Goal: Task Accomplishment & Management: Complete application form

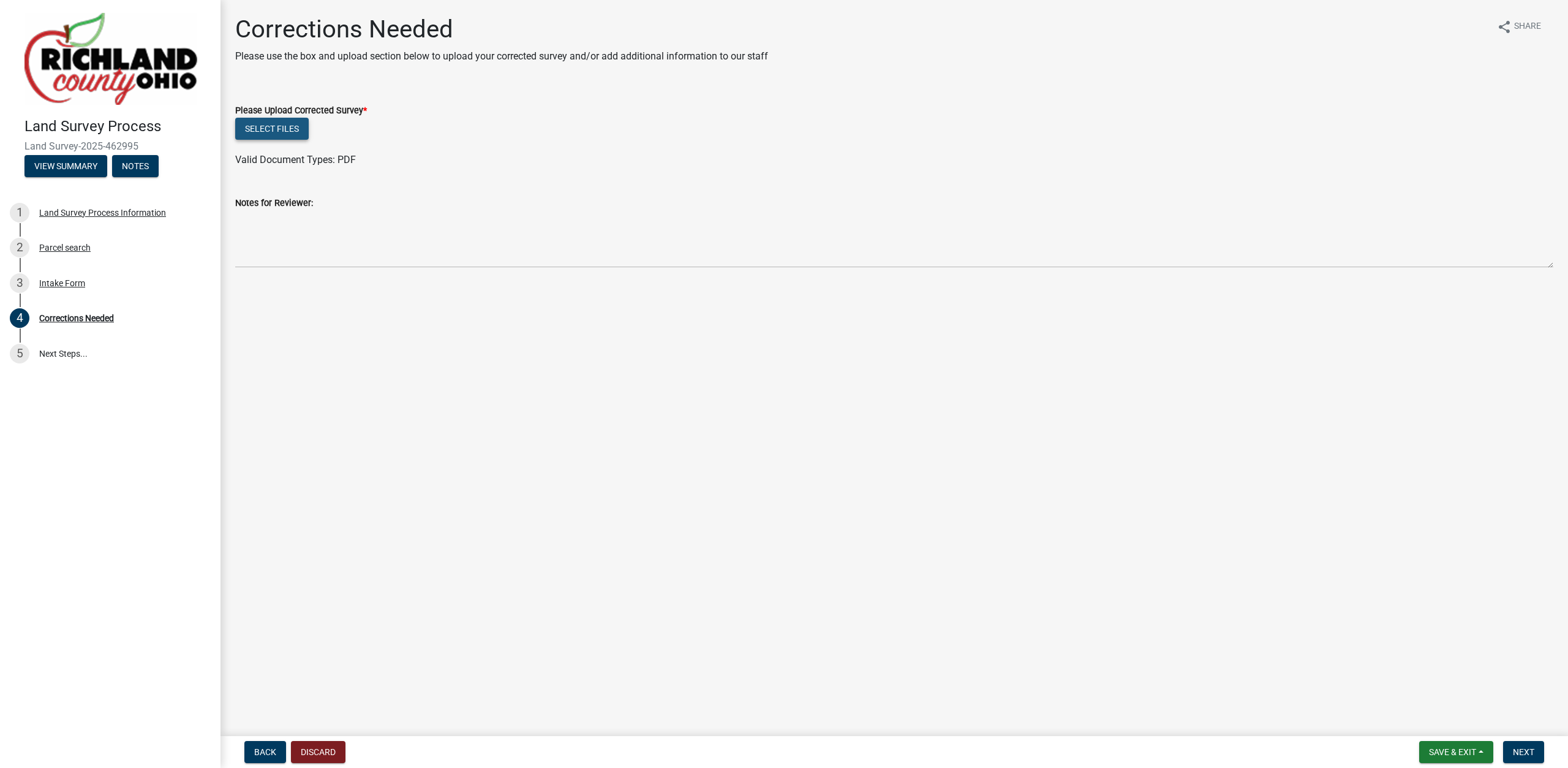
click at [273, 123] on button "Select files" at bounding box center [272, 128] width 73 height 22
click at [1518, 751] on span "Next" at bounding box center [1523, 752] width 21 height 10
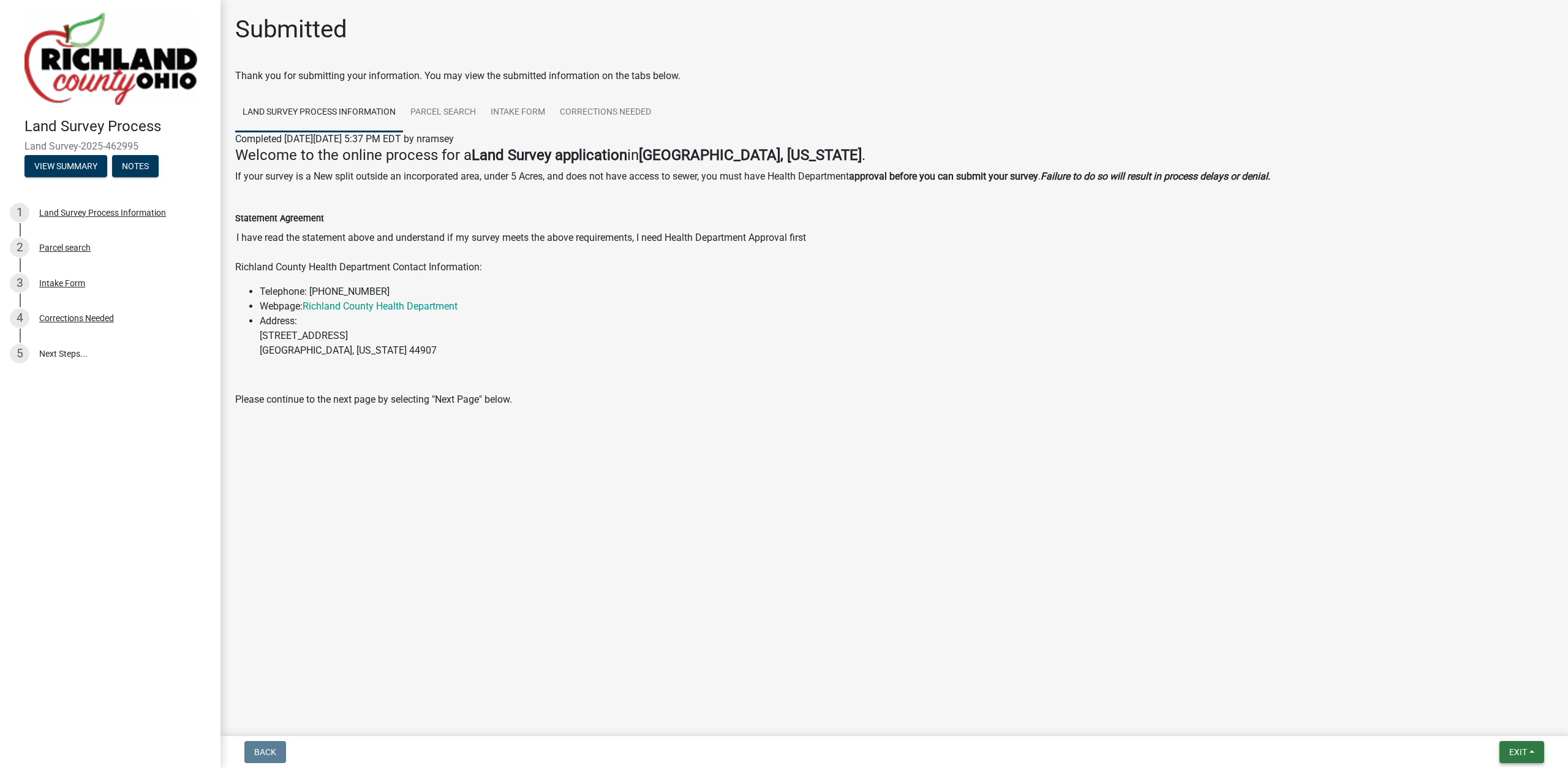
click at [1509, 747] on span "Exit" at bounding box center [1518, 752] width 18 height 10
click at [1504, 717] on button "Save & Exit" at bounding box center [1495, 720] width 98 height 30
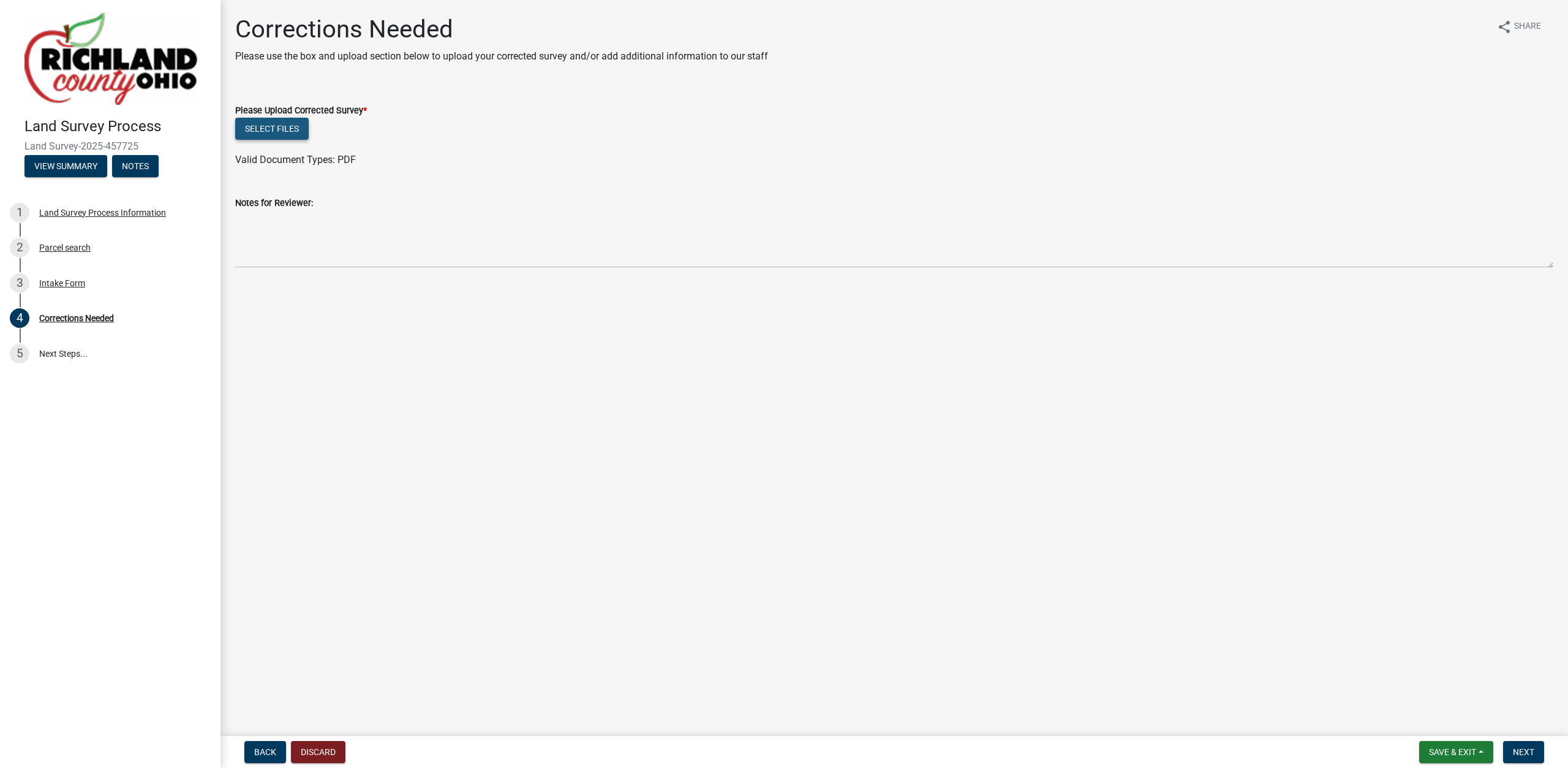
click at [281, 128] on button "Select files" at bounding box center [272, 128] width 73 height 22
click at [1515, 751] on span "Next" at bounding box center [1523, 752] width 21 height 10
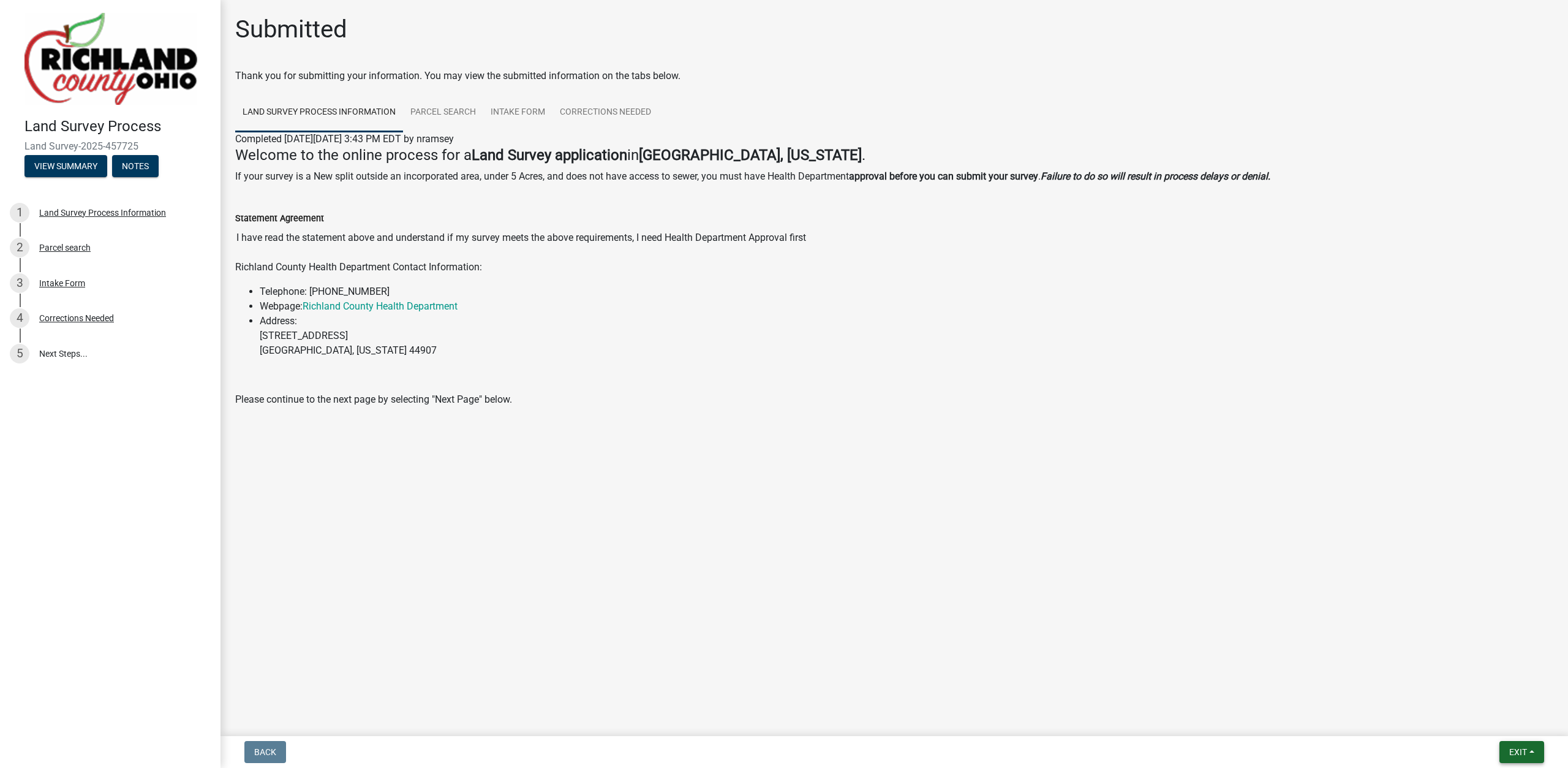
click at [1515, 751] on span "Exit" at bounding box center [1518, 752] width 18 height 10
click at [1501, 721] on button "Save & Exit" at bounding box center [1495, 720] width 98 height 30
